Goal: Find specific page/section: Find specific page/section

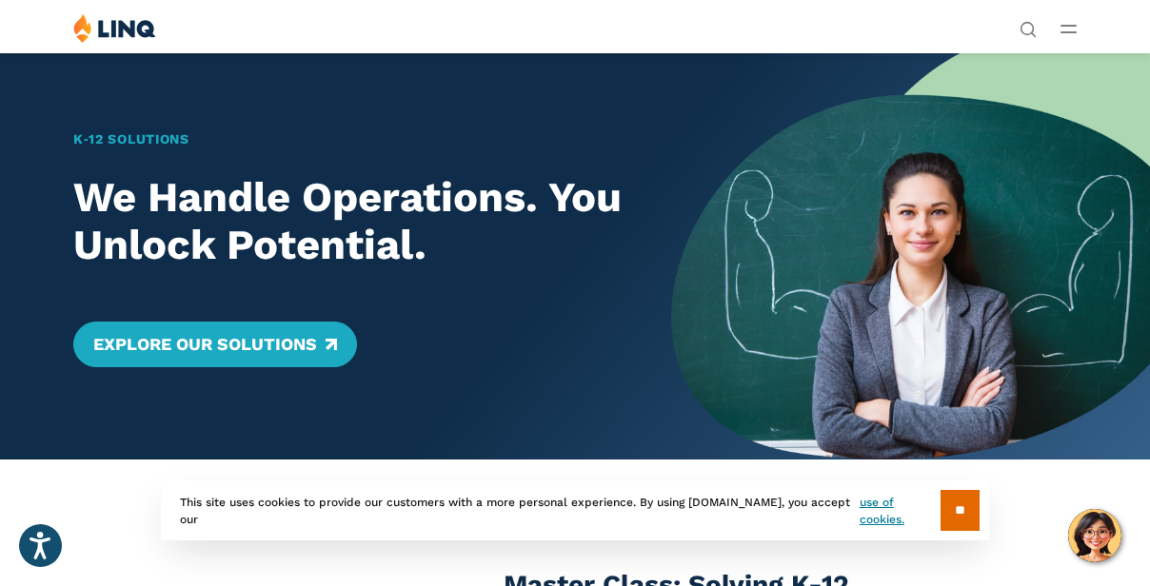
click at [1061, 32] on line "Open Main Menu" at bounding box center [1068, 32] width 14 height 0
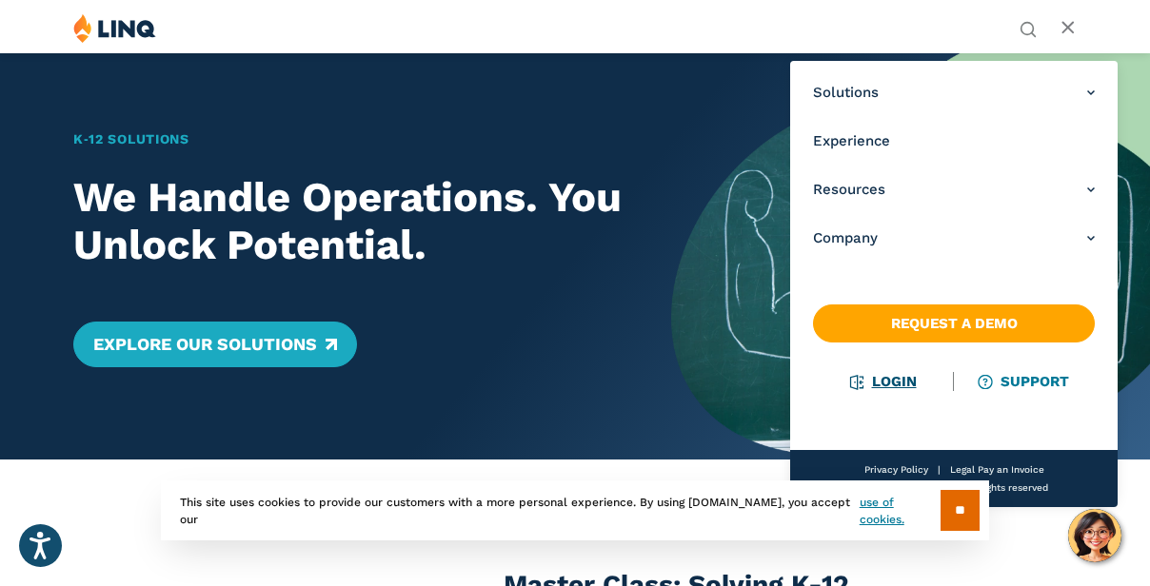
click at [888, 382] on link "Login" at bounding box center [884, 381] width 66 height 17
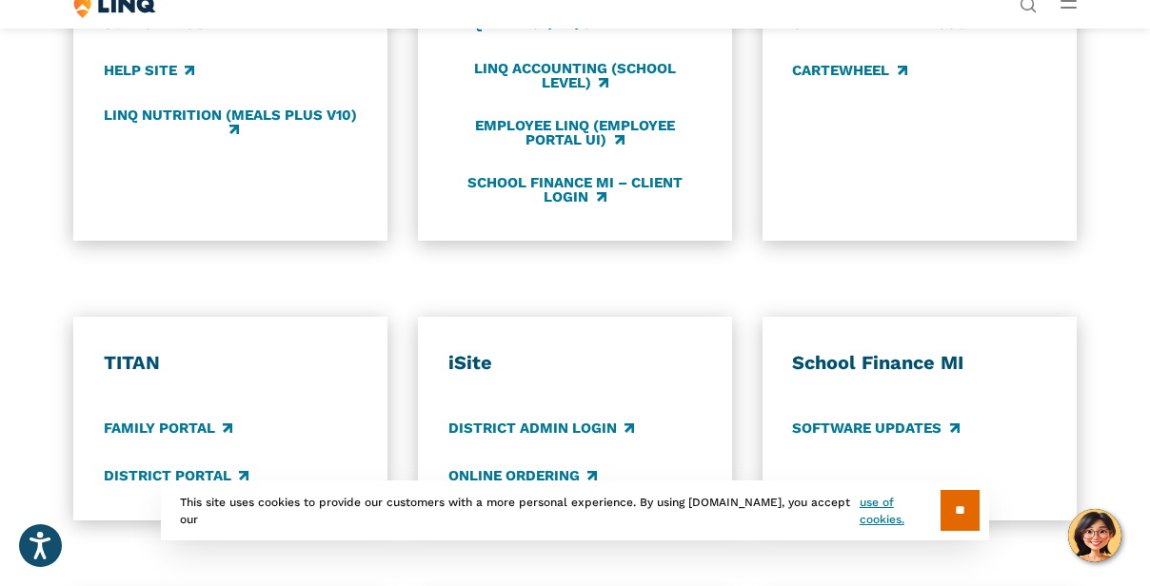
scroll to position [1104, 0]
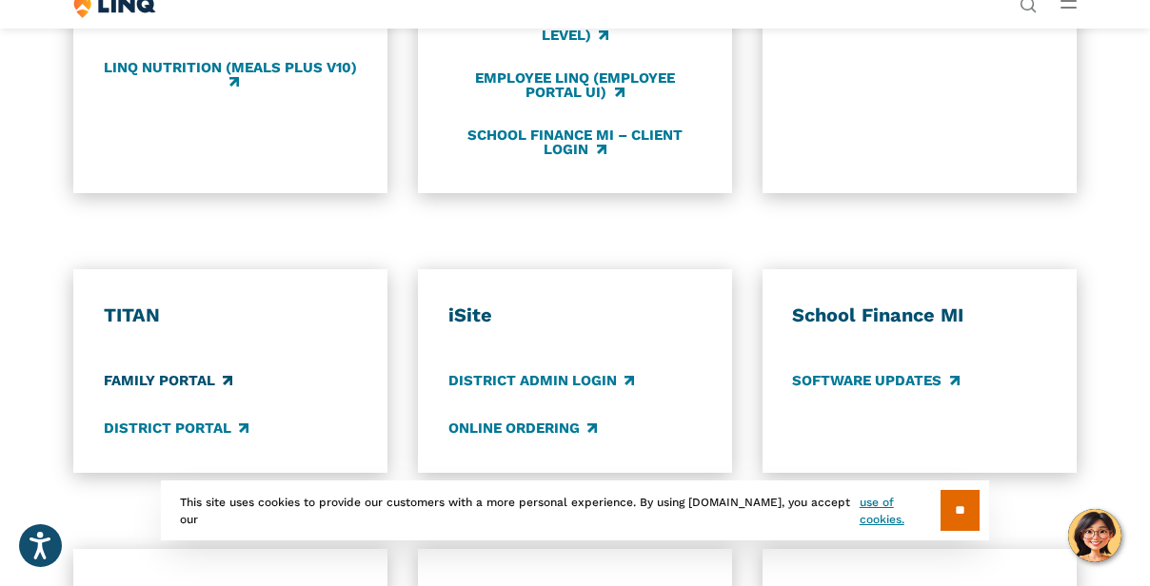
click at [176, 373] on link "Family Portal" at bounding box center [168, 381] width 128 height 21
